Goal: Task Accomplishment & Management: Use online tool/utility

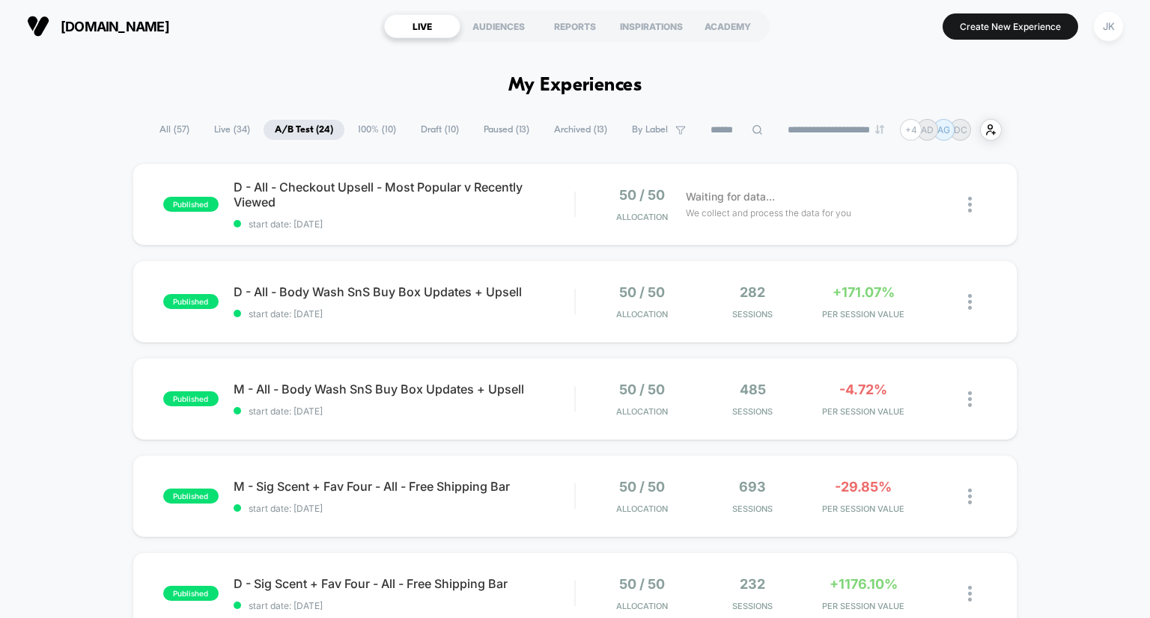
click at [412, 127] on span "Draft ( 10 )" at bounding box center [440, 130] width 61 height 20
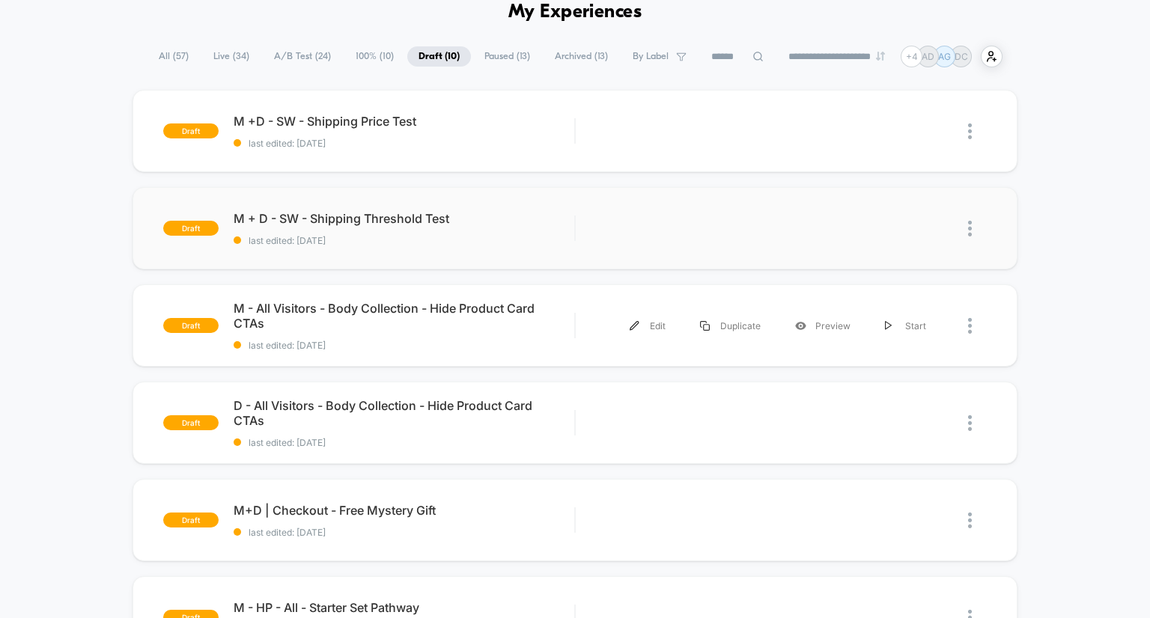
scroll to position [100, 0]
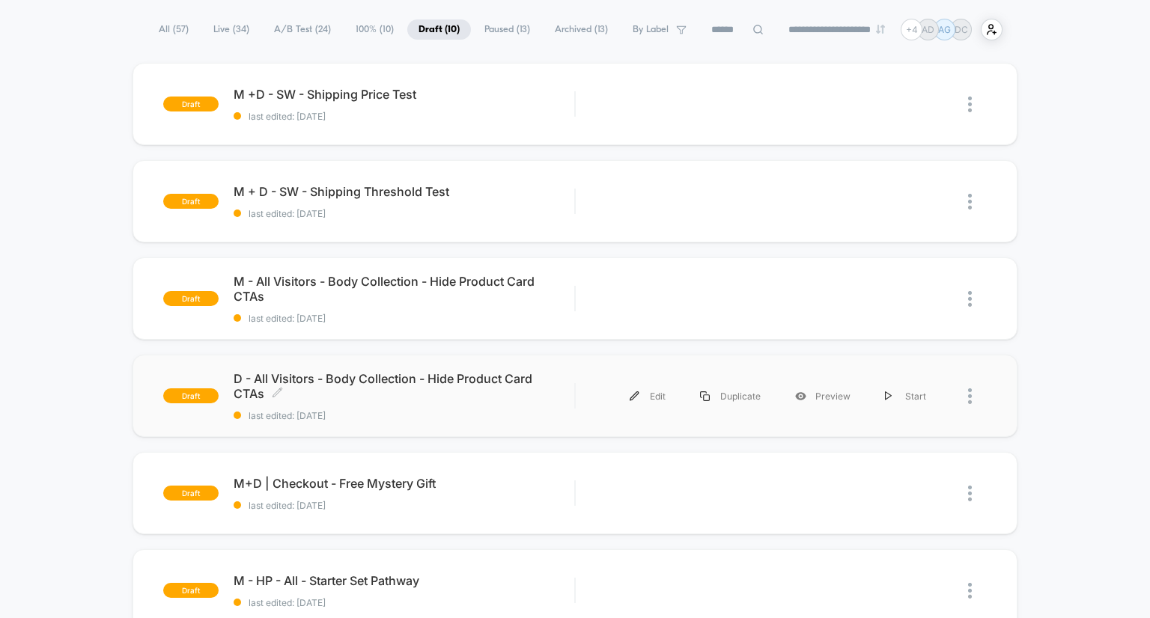
click at [332, 378] on span "D - All Visitors - Body Collection - Hide Product Card CTAs Click to edit exper…" at bounding box center [404, 386] width 341 height 30
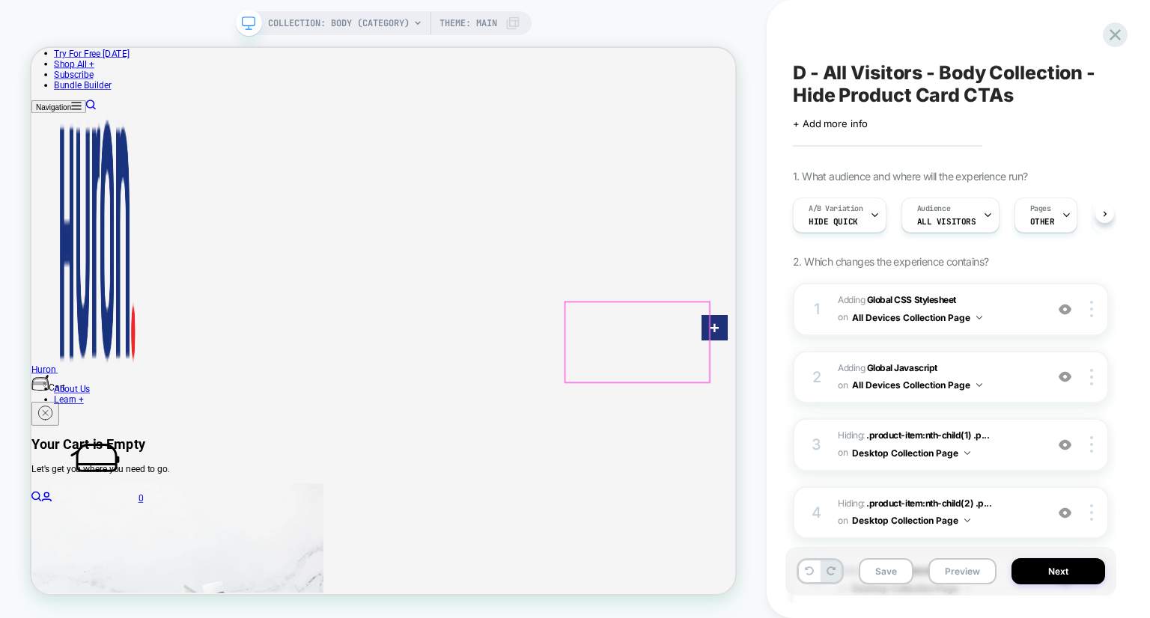
scroll to position [341, 0]
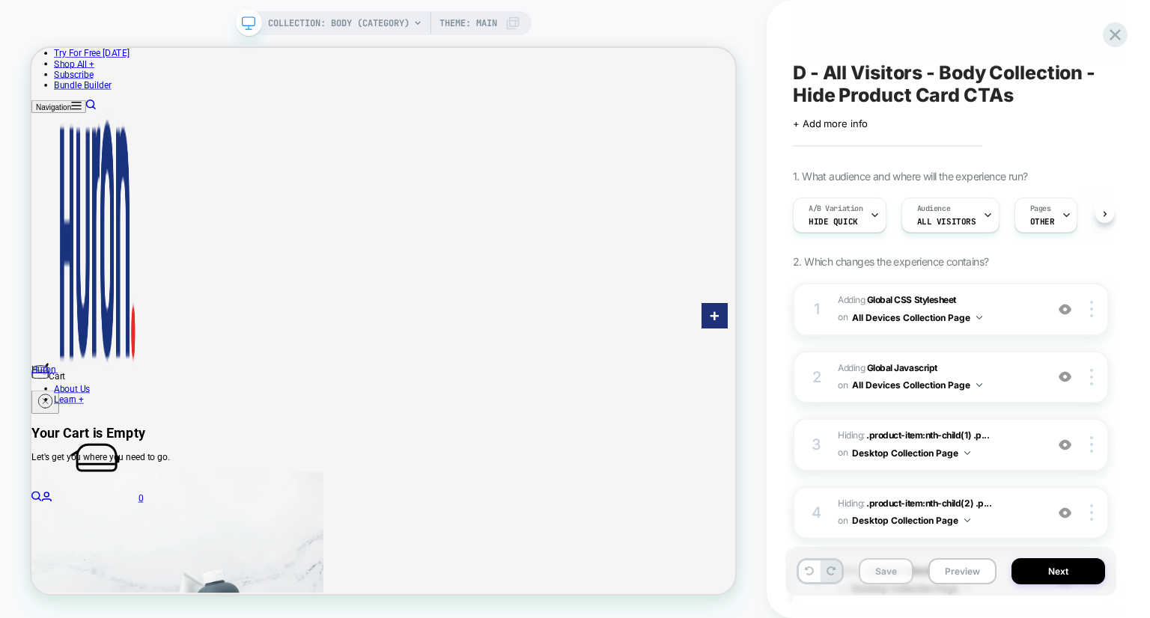
click at [888, 579] on button "Save" at bounding box center [886, 571] width 55 height 26
click at [1117, 30] on icon at bounding box center [1115, 35] width 20 height 20
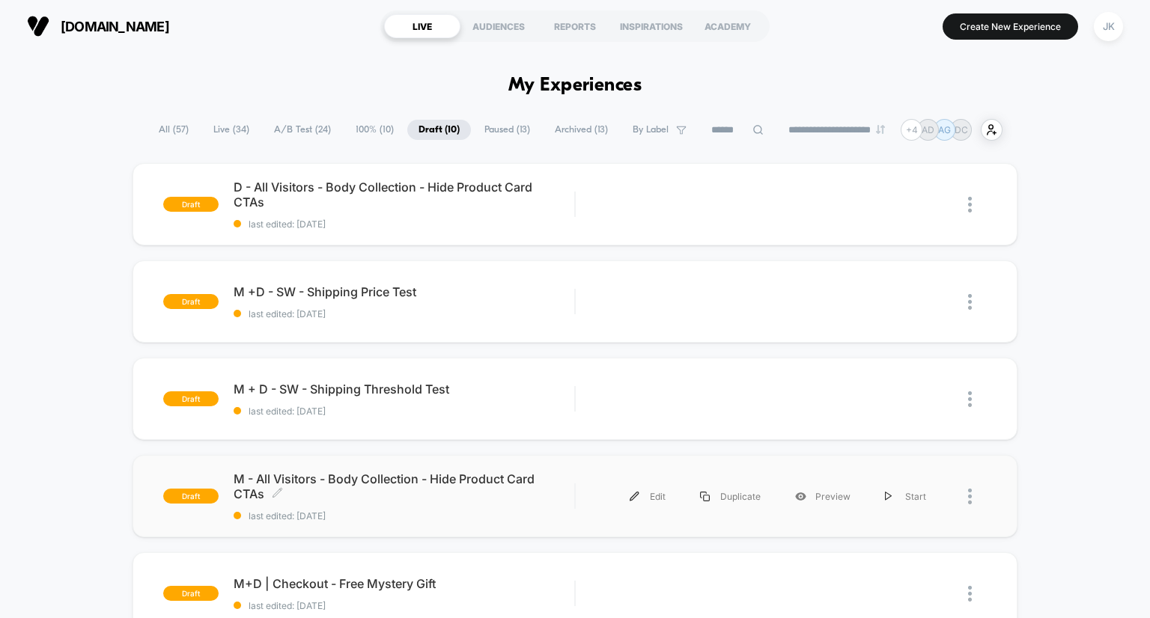
click at [401, 477] on span "M - All Visitors - Body Collection - Hide Product Card CTAs Click to edit exper…" at bounding box center [404, 487] width 341 height 30
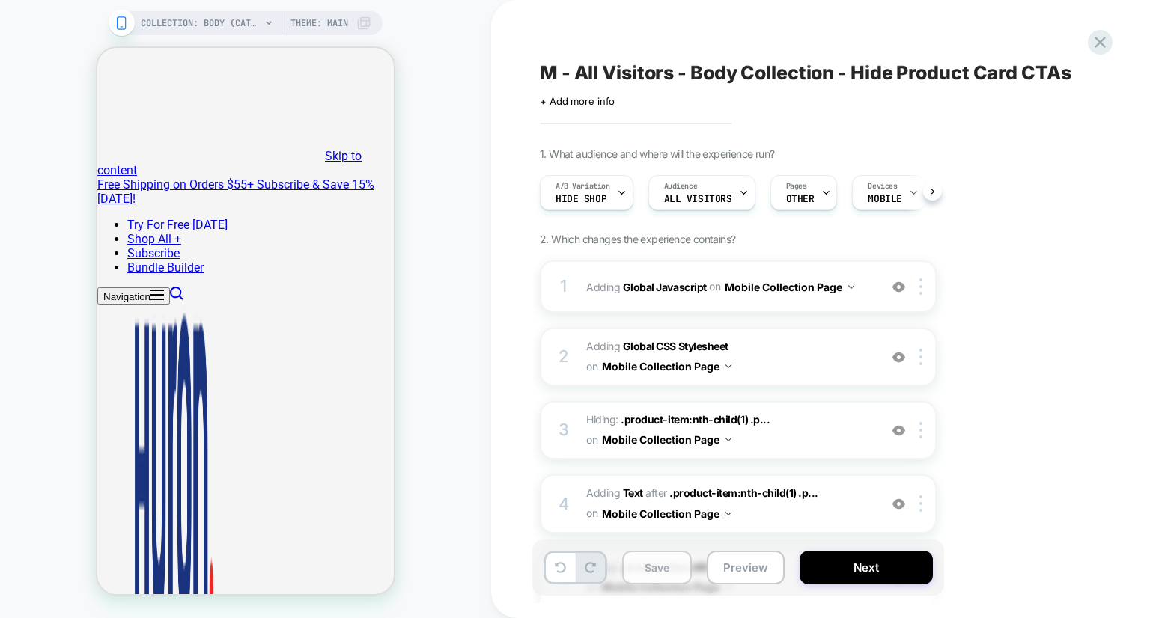
click at [656, 566] on button "Save" at bounding box center [657, 568] width 70 height 34
click at [1099, 48] on icon at bounding box center [1100, 42] width 20 height 20
